Goal: Task Accomplishment & Management: Manage account settings

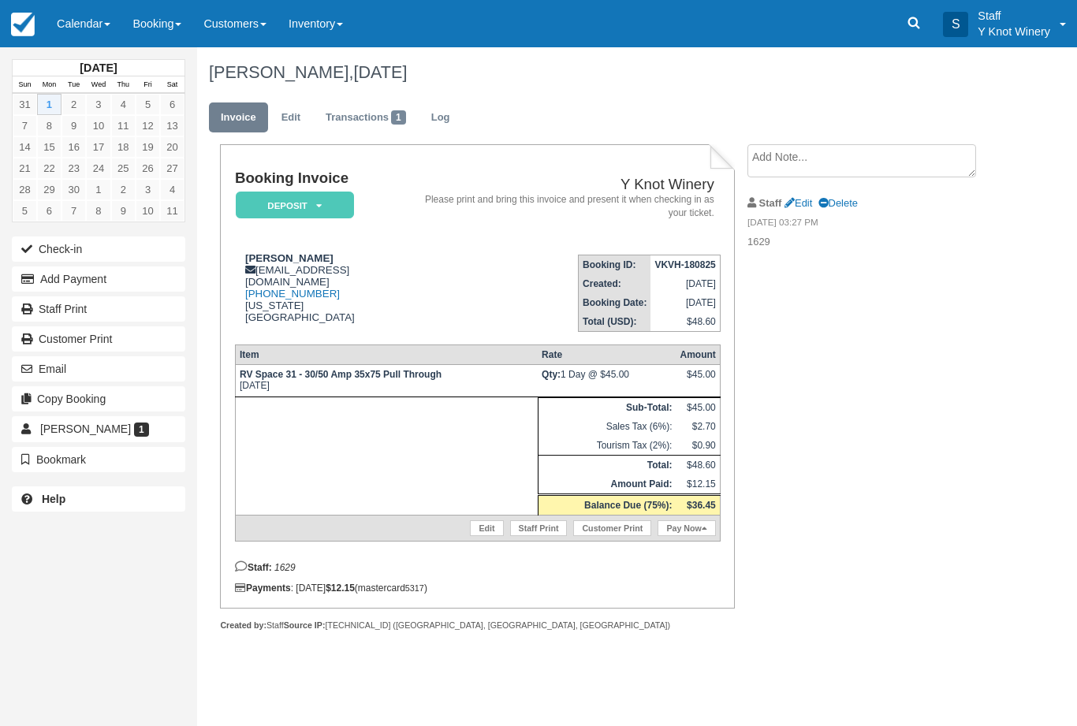
click at [78, 30] on link "Calendar" at bounding box center [84, 23] width 76 height 47
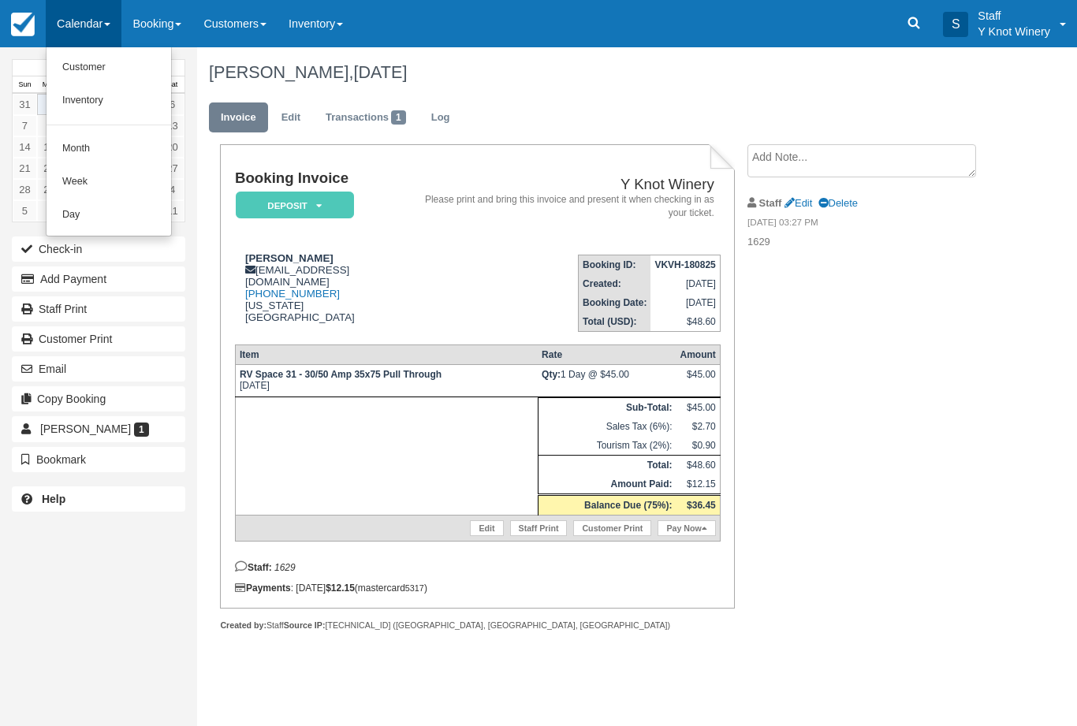
click at [75, 65] on link "Customer" at bounding box center [108, 67] width 125 height 33
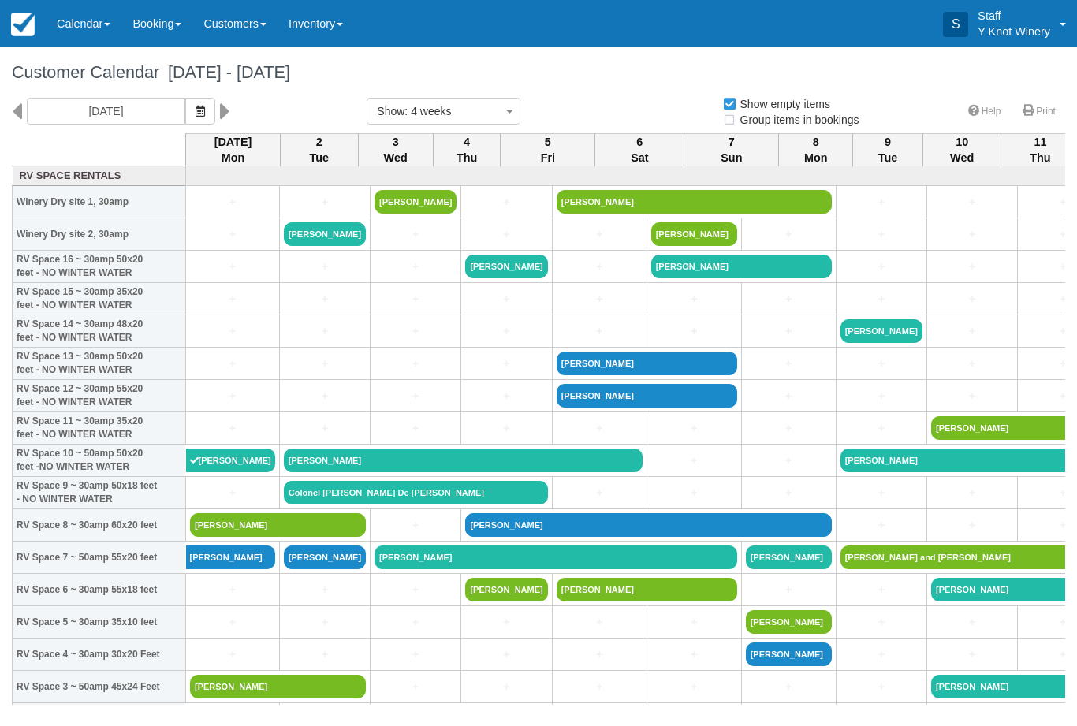
select select
click at [78, 35] on link "Calendar" at bounding box center [84, 23] width 76 height 47
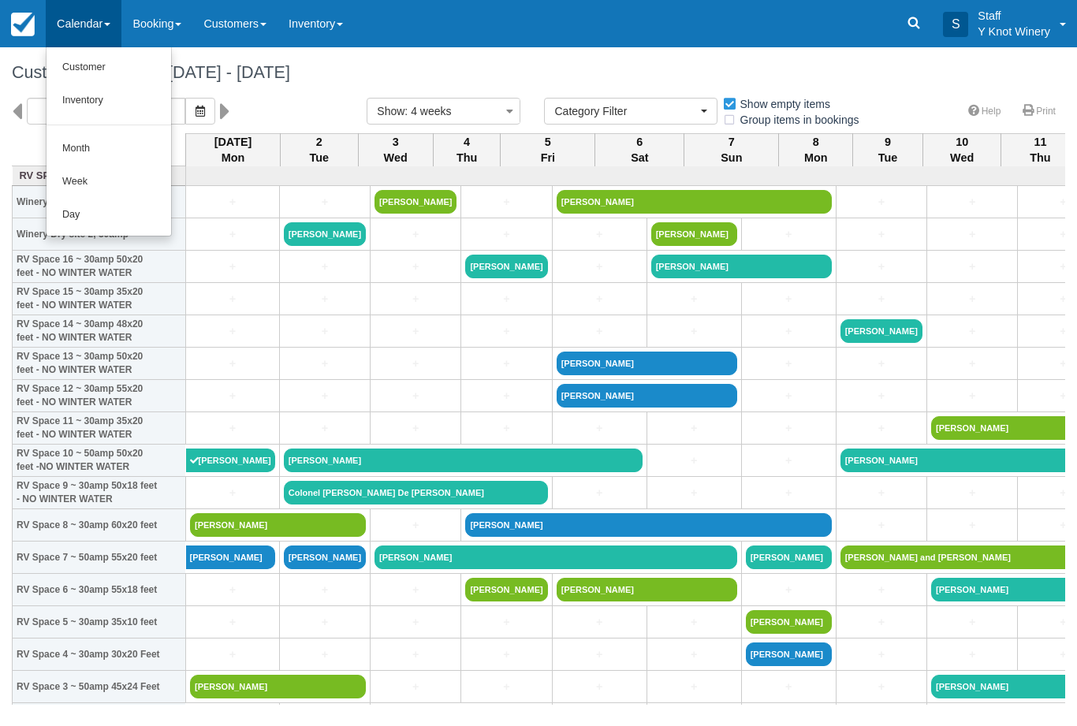
click at [87, 71] on link "Customer" at bounding box center [108, 67] width 125 height 33
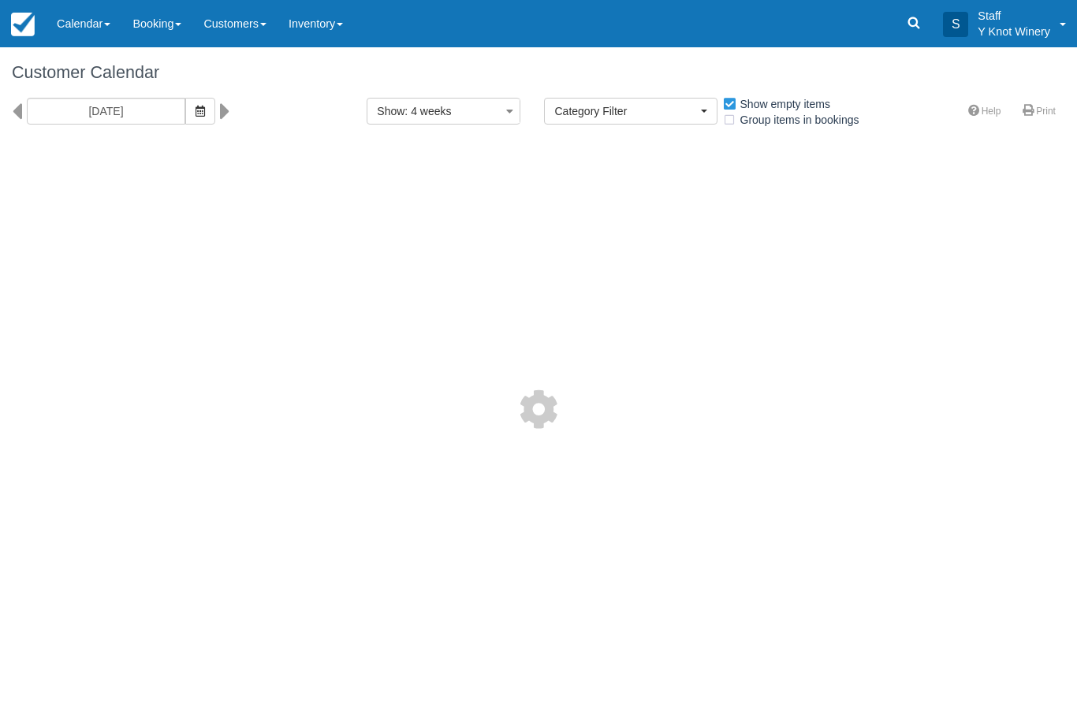
select select
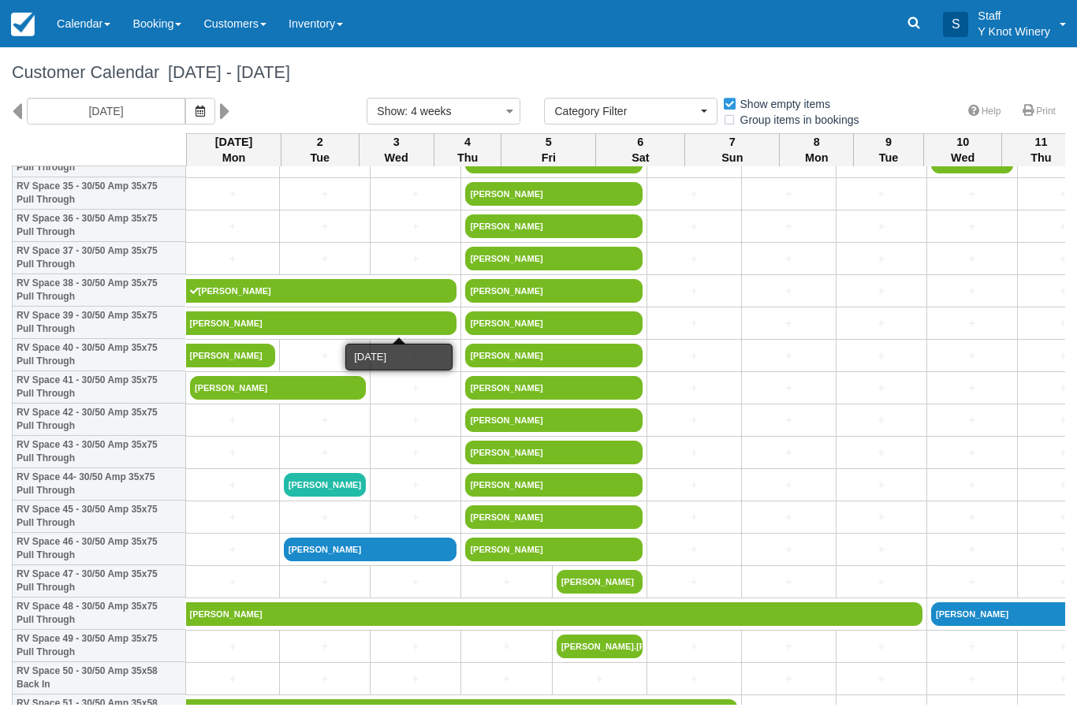
scroll to position [1170, 0]
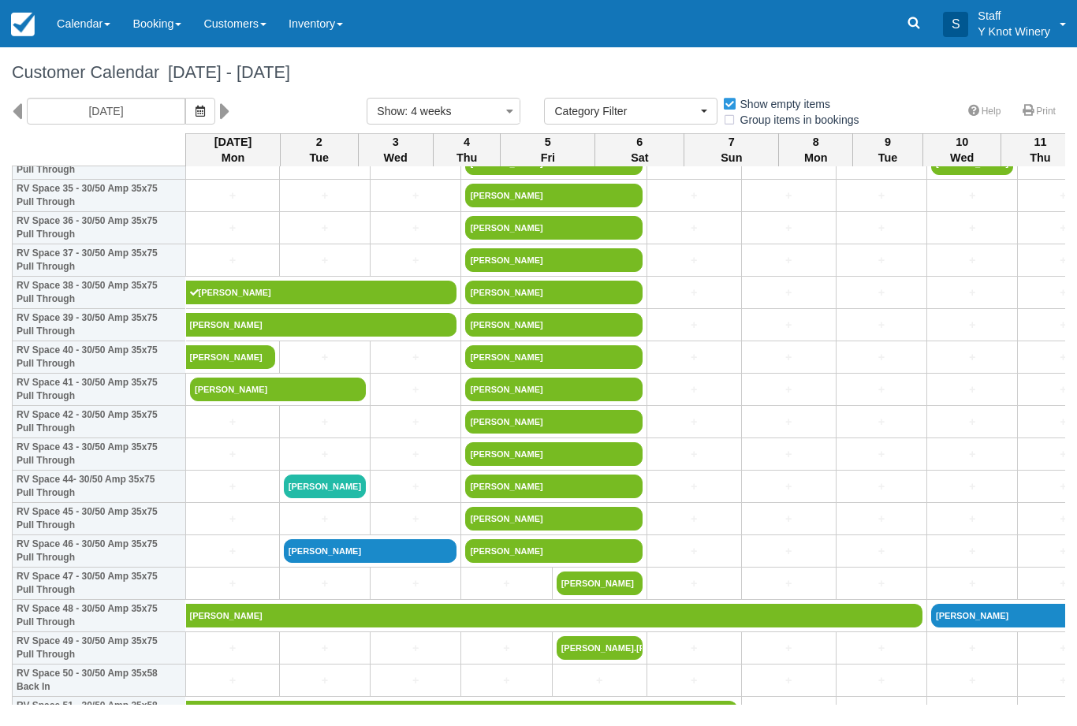
click at [312, 401] on link "[PERSON_NAME]" at bounding box center [278, 390] width 176 height 24
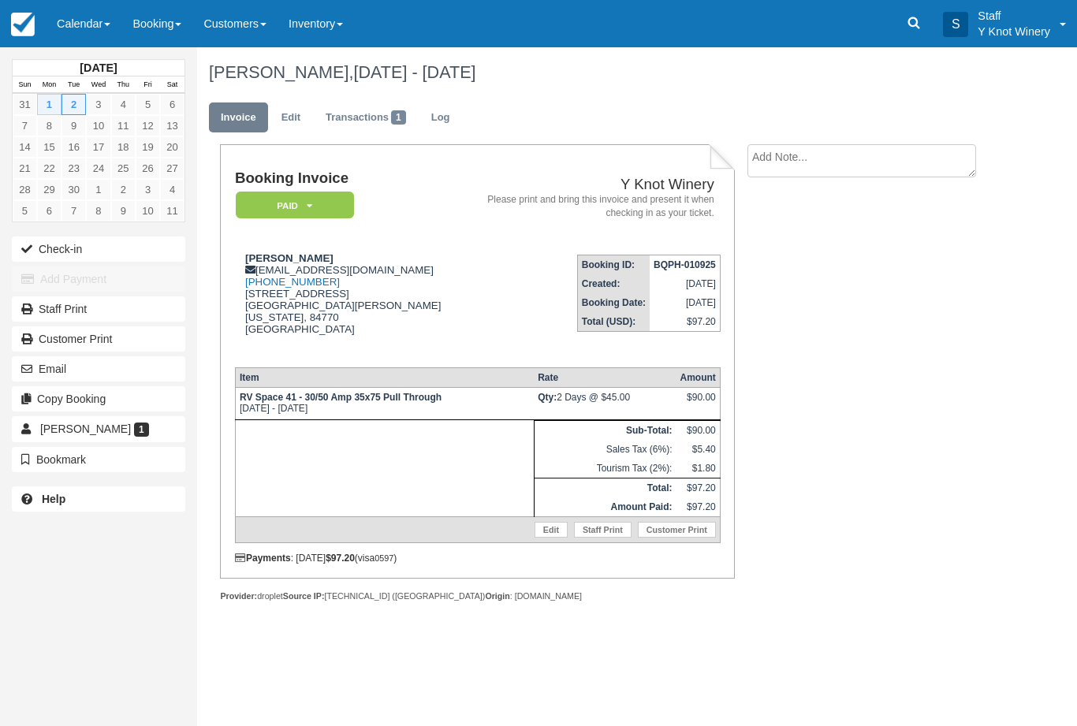
click at [95, 255] on button "Check-in" at bounding box center [98, 248] width 173 height 25
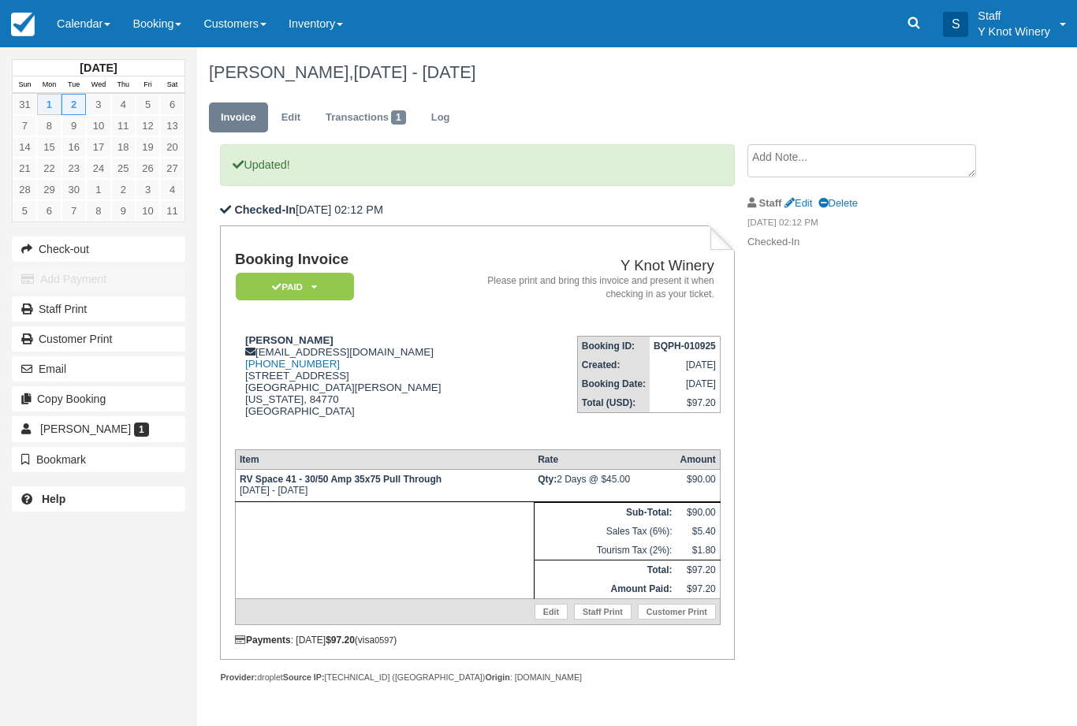
click at [79, 32] on link "Calendar" at bounding box center [84, 23] width 76 height 47
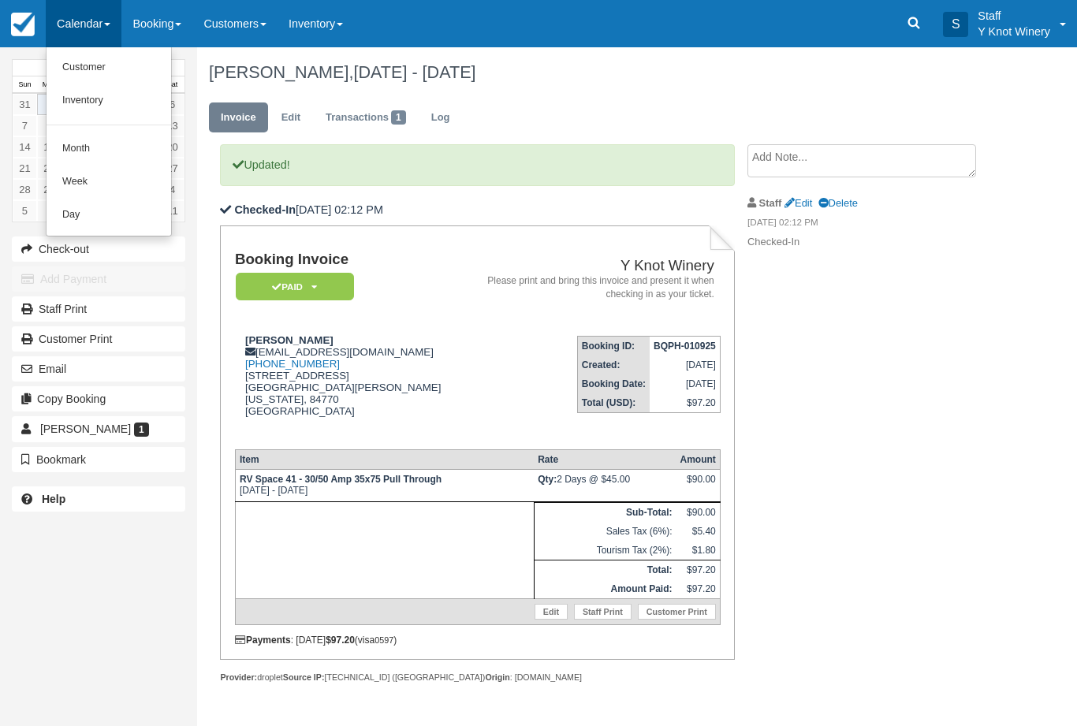
click at [85, 65] on link "Customer" at bounding box center [108, 67] width 125 height 33
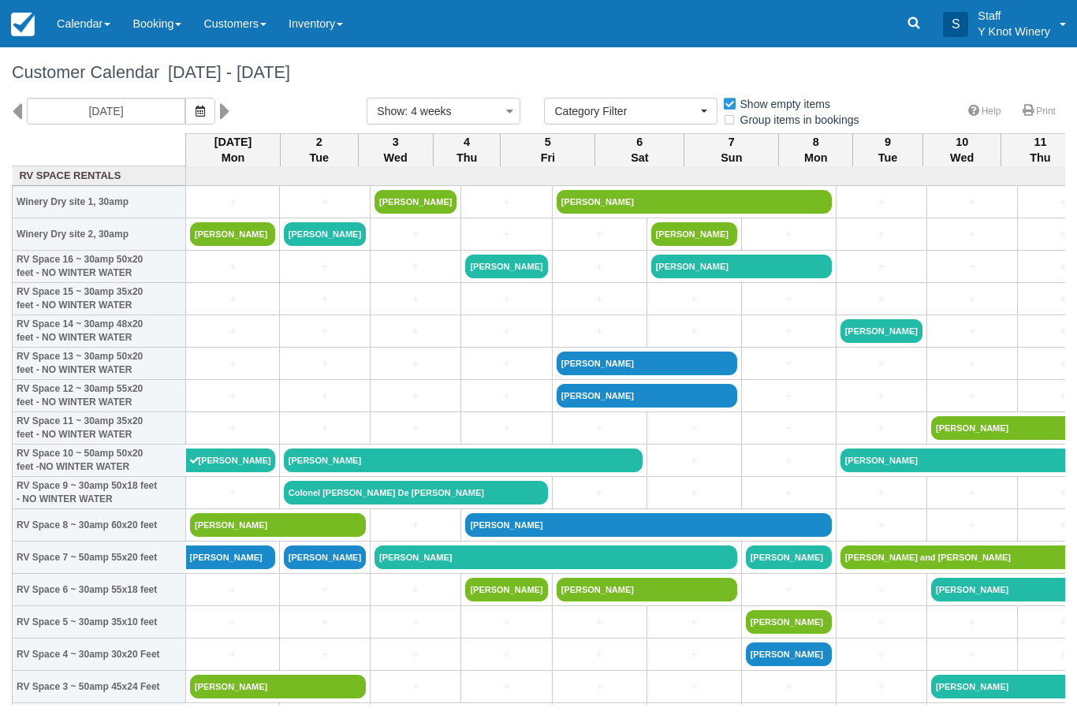
select select
click at [80, 25] on link "Calendar" at bounding box center [84, 23] width 76 height 47
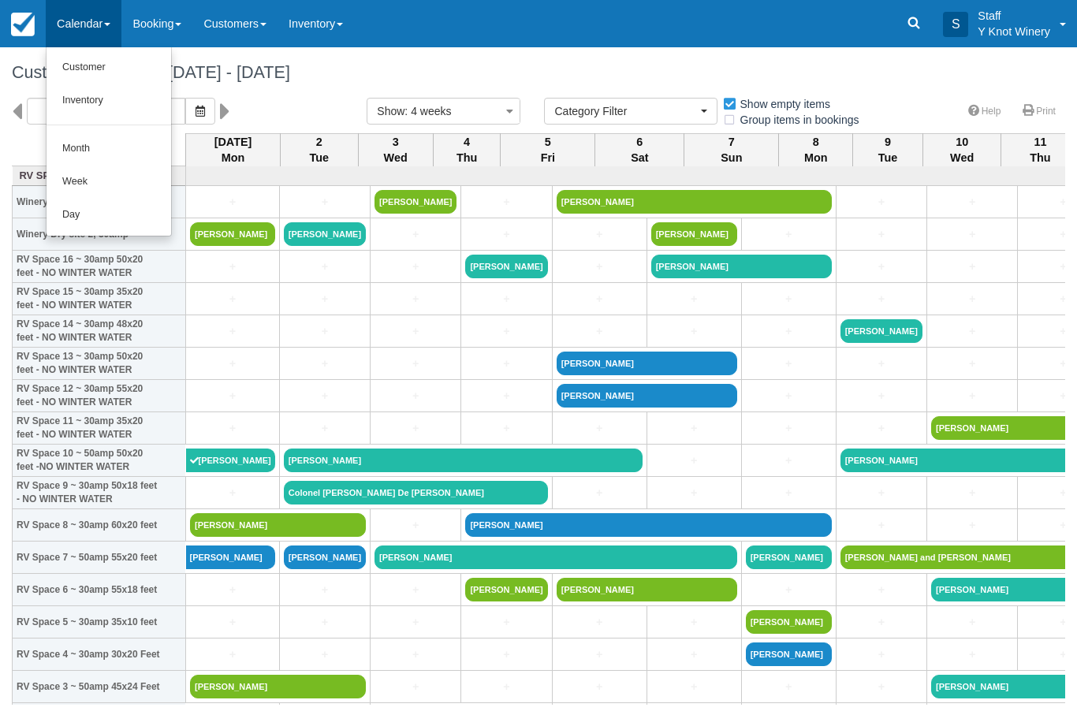
click at [81, 69] on link "Customer" at bounding box center [108, 67] width 125 height 33
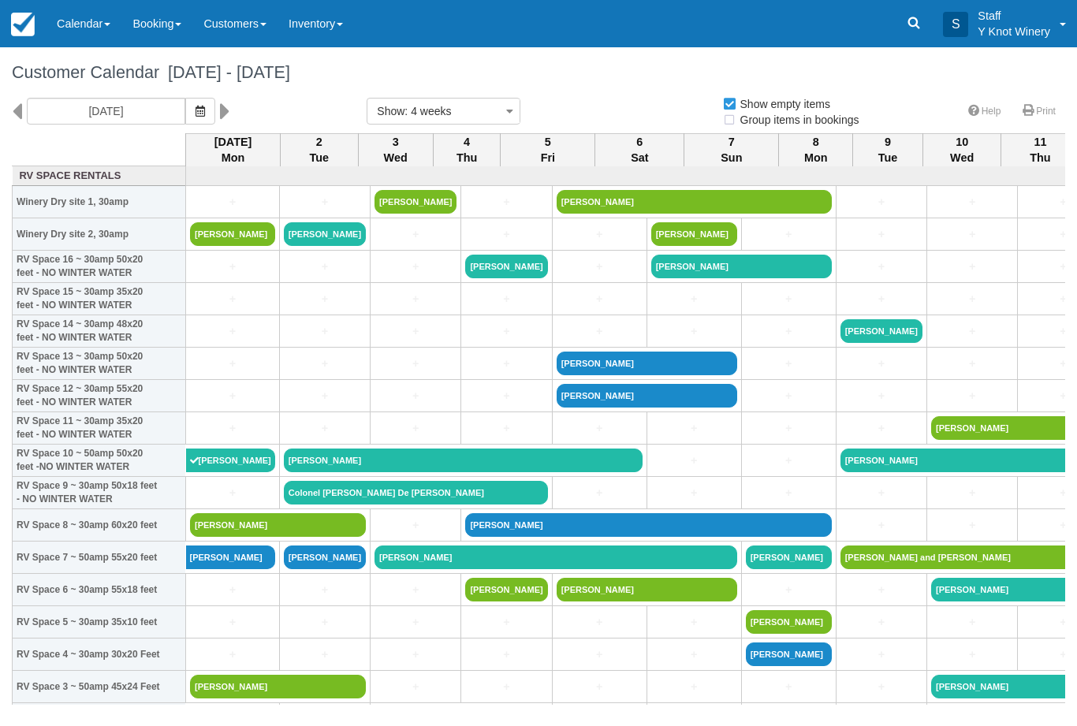
select select
click at [185, 109] on button "button" at bounding box center [200, 111] width 30 height 27
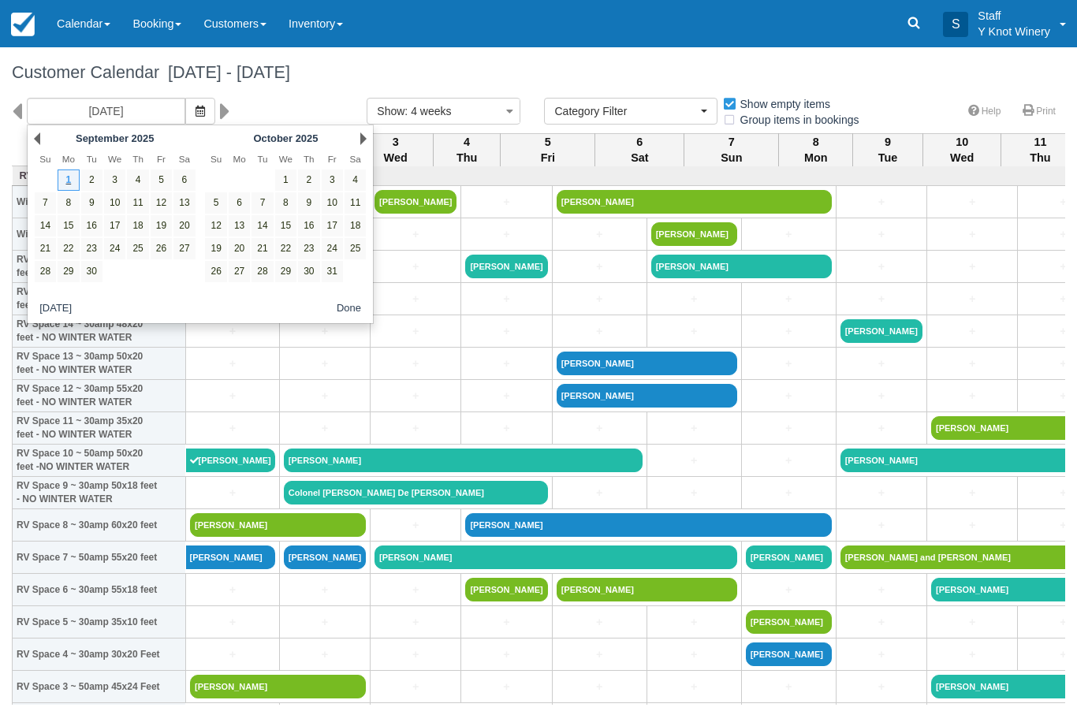
click at [309, 227] on link "16" at bounding box center [308, 225] width 21 height 21
type input "[DATE]"
